Goal: Task Accomplishment & Management: Use online tool/utility

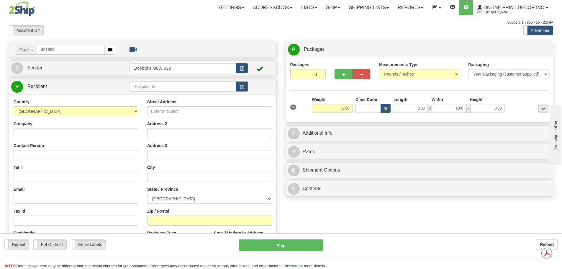
click at [42, 50] on input "421893" at bounding box center [71, 50] width 68 height 10
type input "ca-421893"
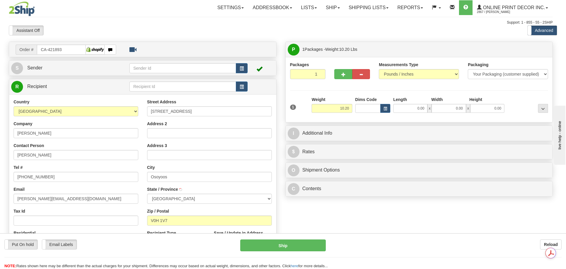
type input "OSOYOOS"
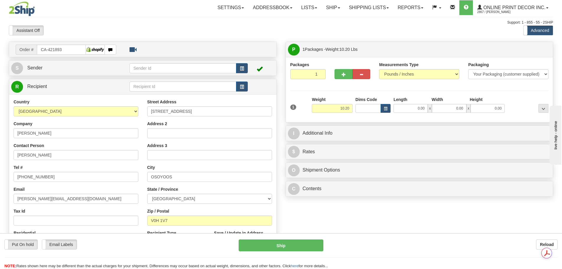
click at [386, 113] on div "1 Weight 10.20 Dims Code x x" at bounding box center [419, 106] width 261 height 21
click at [386, 108] on span "button" at bounding box center [386, 108] width 4 height 3
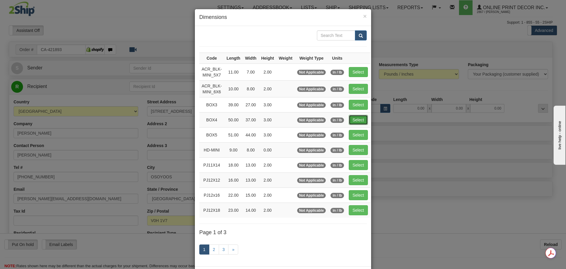
click at [364, 119] on button "Select" at bounding box center [358, 120] width 19 height 10
type input "BOX4"
type input "50.00"
type input "37.00"
type input "3.00"
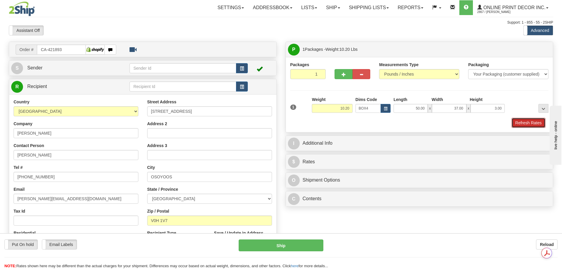
click at [527, 125] on button "Refresh Rates" at bounding box center [529, 123] width 34 height 10
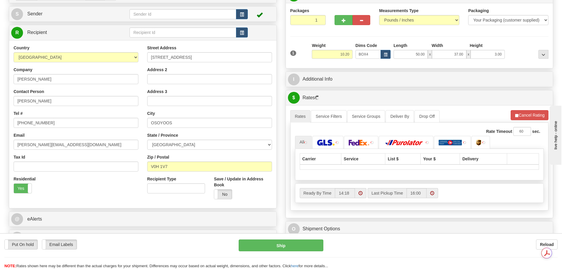
scroll to position [118, 0]
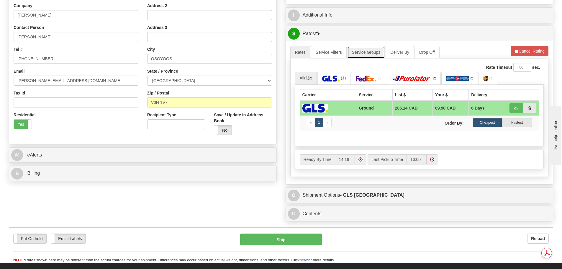
click at [375, 52] on link "Service Groups" at bounding box center [366, 52] width 38 height 12
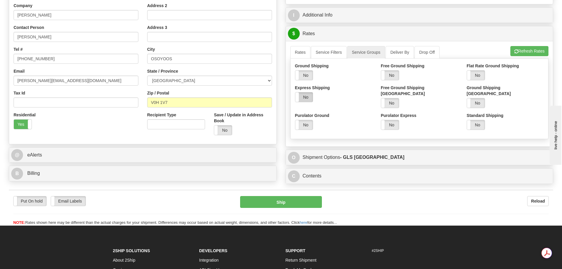
click at [310, 95] on label "No" at bounding box center [304, 96] width 18 height 9
click at [536, 52] on button "Refresh Rates" at bounding box center [529, 51] width 38 height 10
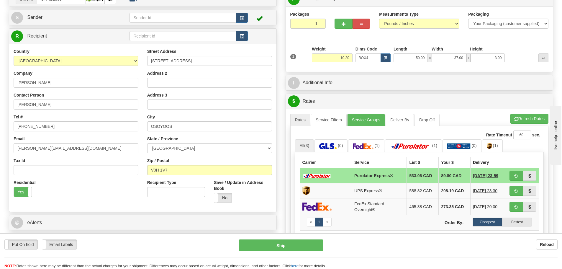
scroll to position [0, 0]
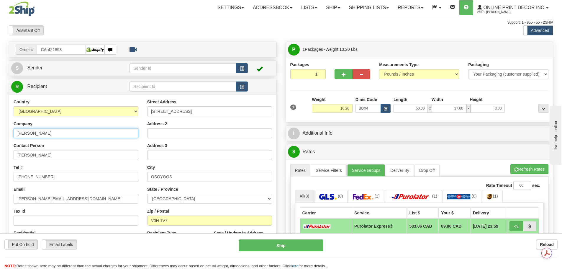
click at [40, 129] on input "[PERSON_NAME]" at bounding box center [76, 133] width 125 height 10
paste input "先生"
type input "先生"
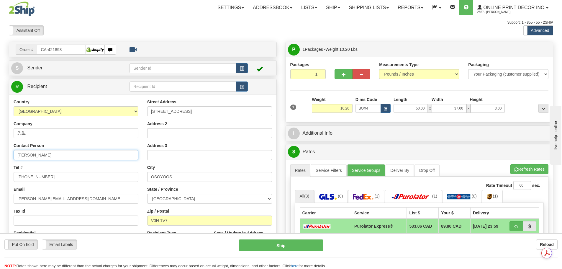
click at [56, 154] on input "[PERSON_NAME]" at bounding box center [76, 155] width 125 height 10
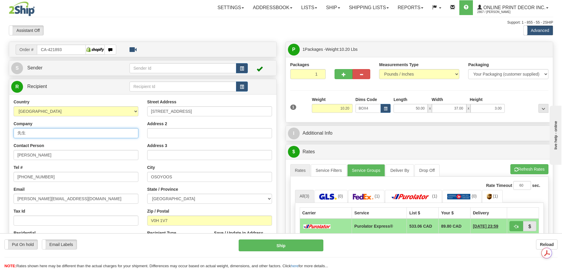
click at [35, 133] on input "先生" at bounding box center [76, 133] width 125 height 10
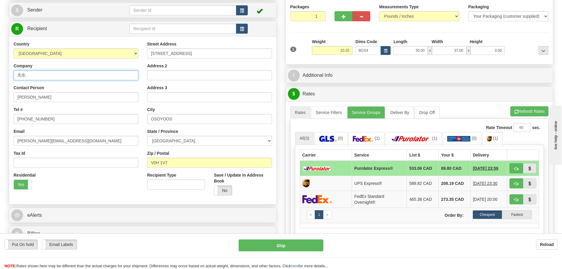
scroll to position [59, 0]
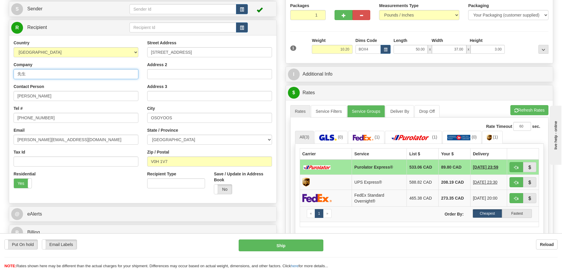
drag, startPoint x: 19, startPoint y: 76, endPoint x: 31, endPoint y: 77, distance: 11.9
click at [31, 77] on input "先生" at bounding box center [76, 74] width 125 height 10
click at [30, 71] on input "先生" at bounding box center [76, 74] width 125 height 10
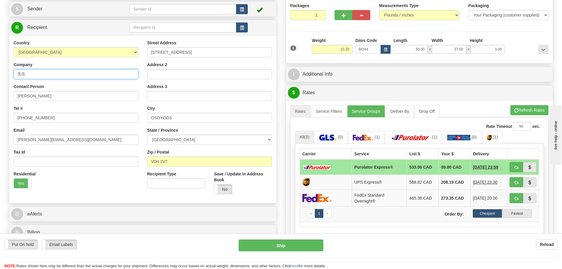
drag, startPoint x: 31, startPoint y: 74, endPoint x: 19, endPoint y: 74, distance: 11.5
click at [19, 74] on input "先生" at bounding box center [76, 74] width 125 height 10
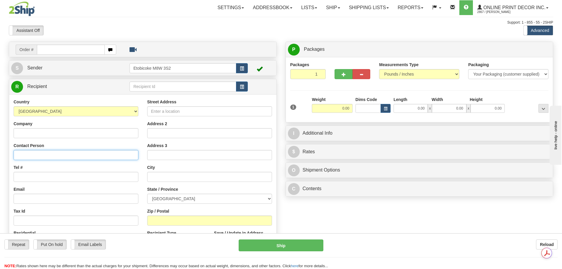
paste input "先生"
type input "先生"
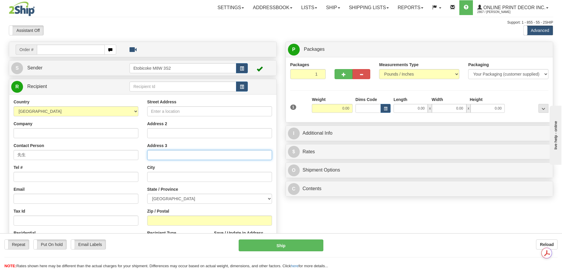
click at [163, 154] on input "Address 3" at bounding box center [209, 155] width 125 height 10
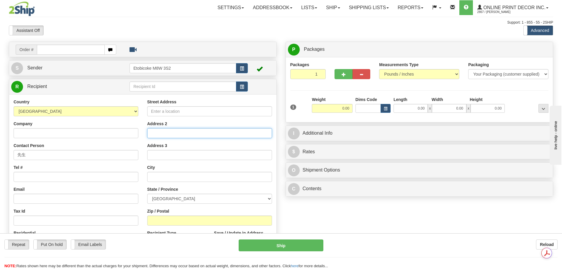
drag, startPoint x: 160, startPoint y: 130, endPoint x: 145, endPoint y: 135, distance: 15.5
click at [160, 130] on input "Address 2" at bounding box center [209, 133] width 125 height 10
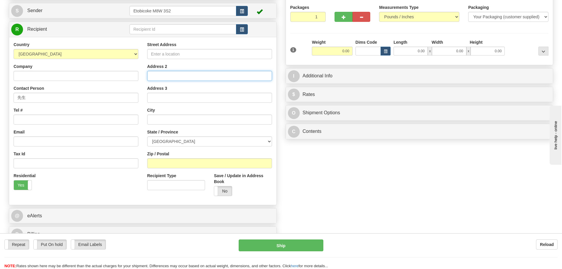
scroll to position [59, 0]
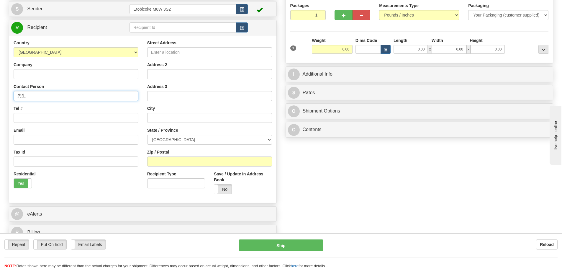
click at [40, 99] on input "先生" at bounding box center [76, 96] width 125 height 10
click at [38, 92] on input "先生" at bounding box center [76, 96] width 125 height 10
drag, startPoint x: 22, startPoint y: 94, endPoint x: 17, endPoint y: 93, distance: 5.3
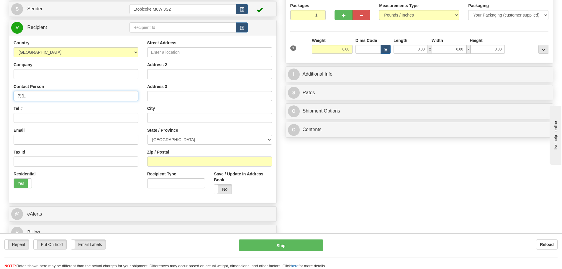
click at [17, 93] on input "先生" at bounding box center [76, 96] width 125 height 10
click at [33, 95] on input "先生" at bounding box center [76, 96] width 125 height 10
drag, startPoint x: 33, startPoint y: 96, endPoint x: 15, endPoint y: 98, distance: 18.2
click at [15, 98] on input "先生" at bounding box center [76, 96] width 125 height 10
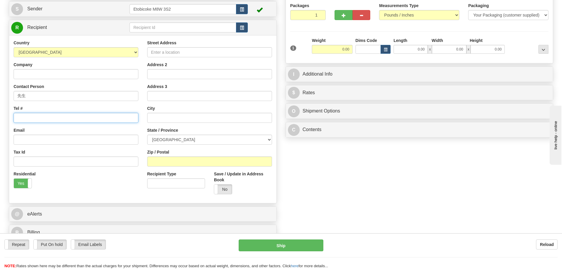
click at [59, 121] on input "Tel #" at bounding box center [76, 118] width 125 height 10
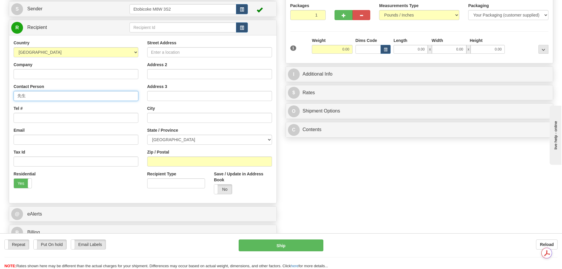
click at [38, 91] on input "先生" at bounding box center [76, 96] width 125 height 10
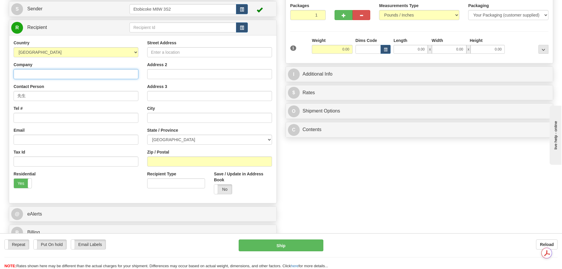
click at [32, 76] on input "Company" at bounding box center [76, 74] width 125 height 10
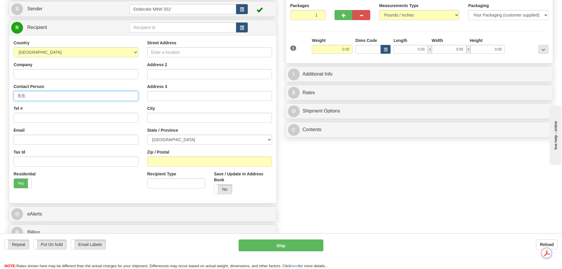
click at [42, 91] on input "先生" at bounding box center [76, 96] width 125 height 10
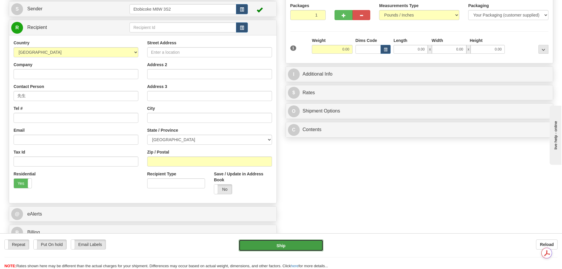
click at [290, 245] on button "Ship" at bounding box center [281, 245] width 85 height 12
